Goal: Navigation & Orientation: Find specific page/section

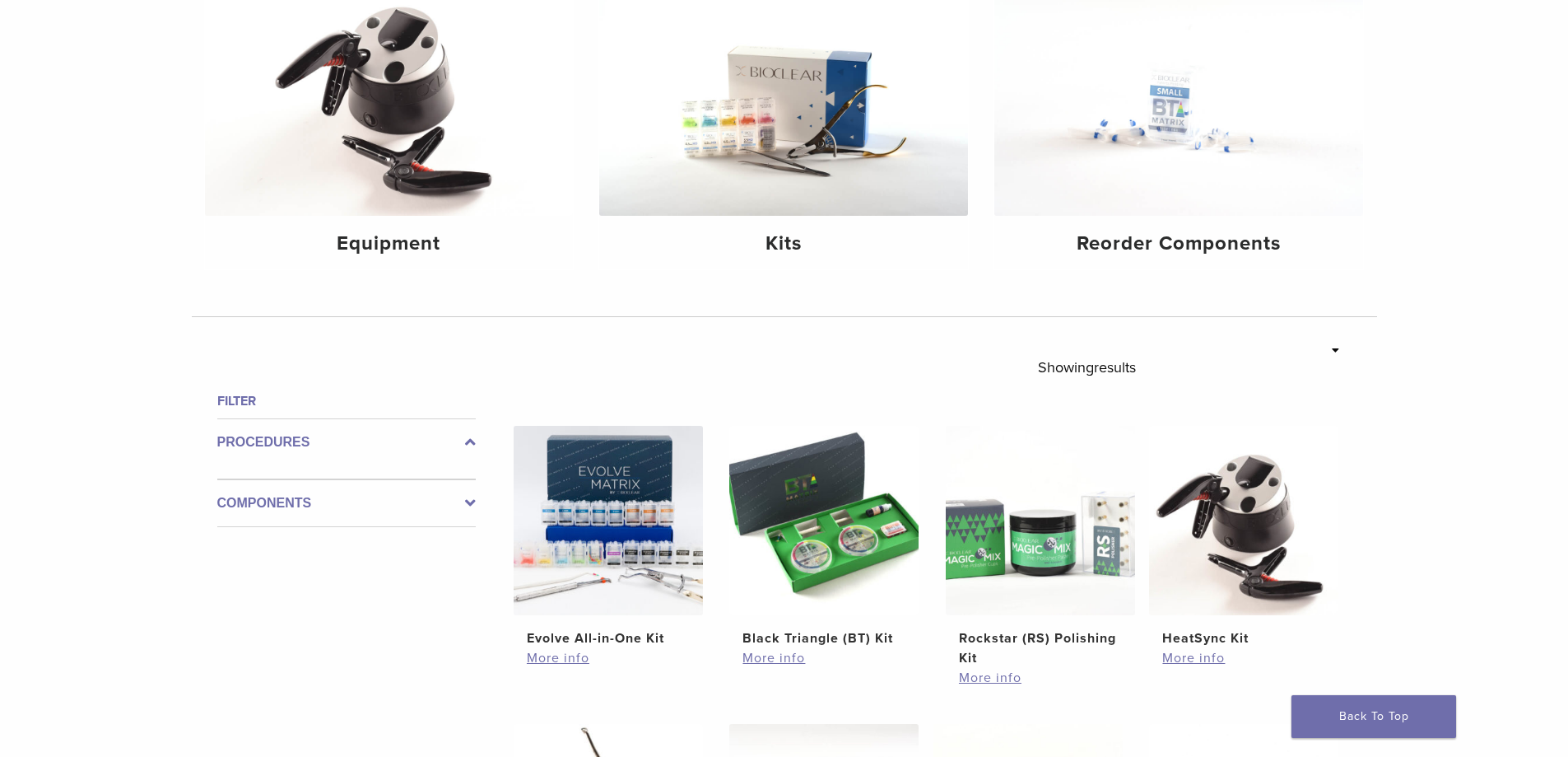
scroll to position [494, 0]
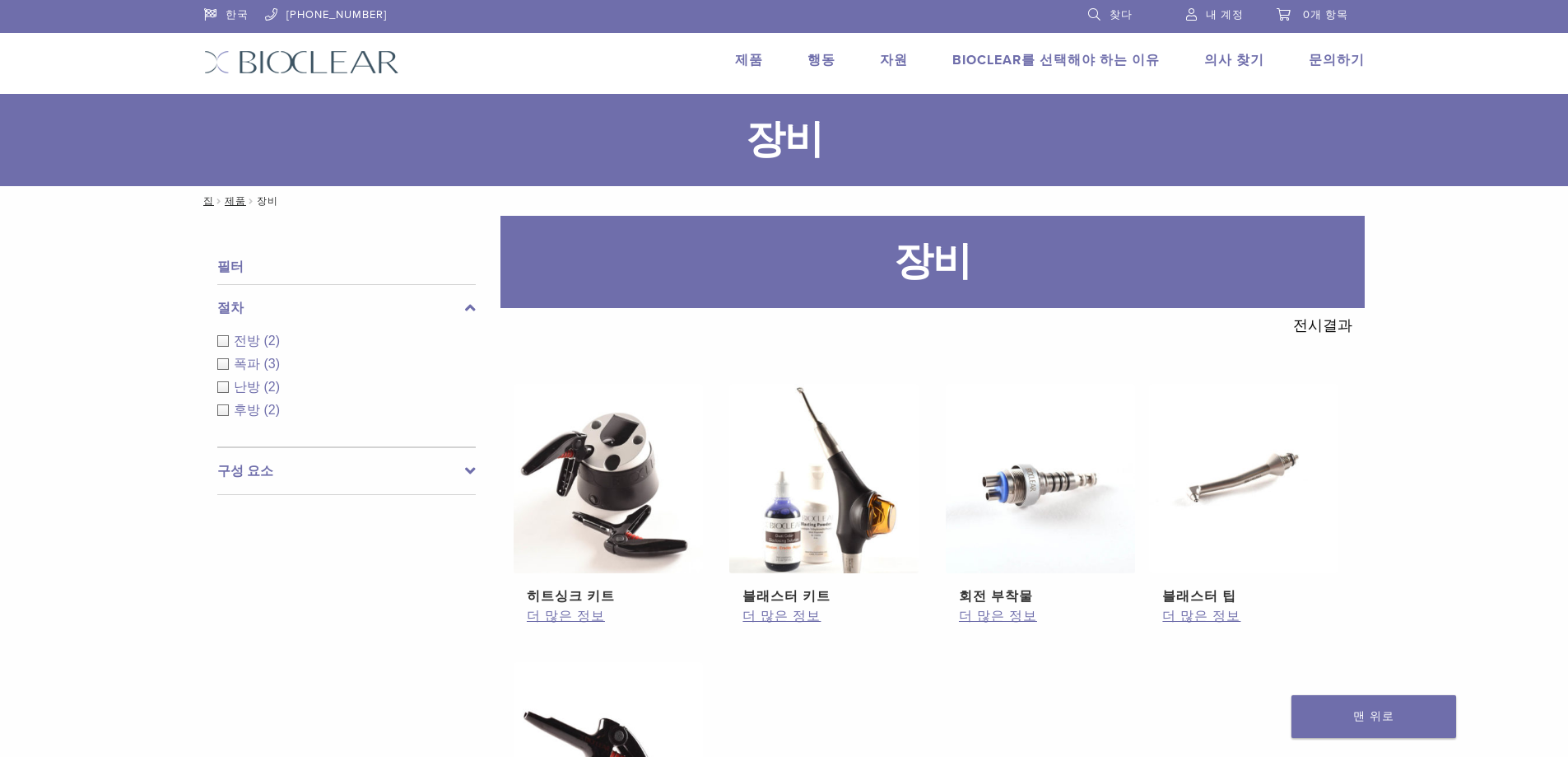
click at [1390, 172] on h1 "장비" at bounding box center [784, 140] width 1568 height 93
